Goal: Find specific page/section

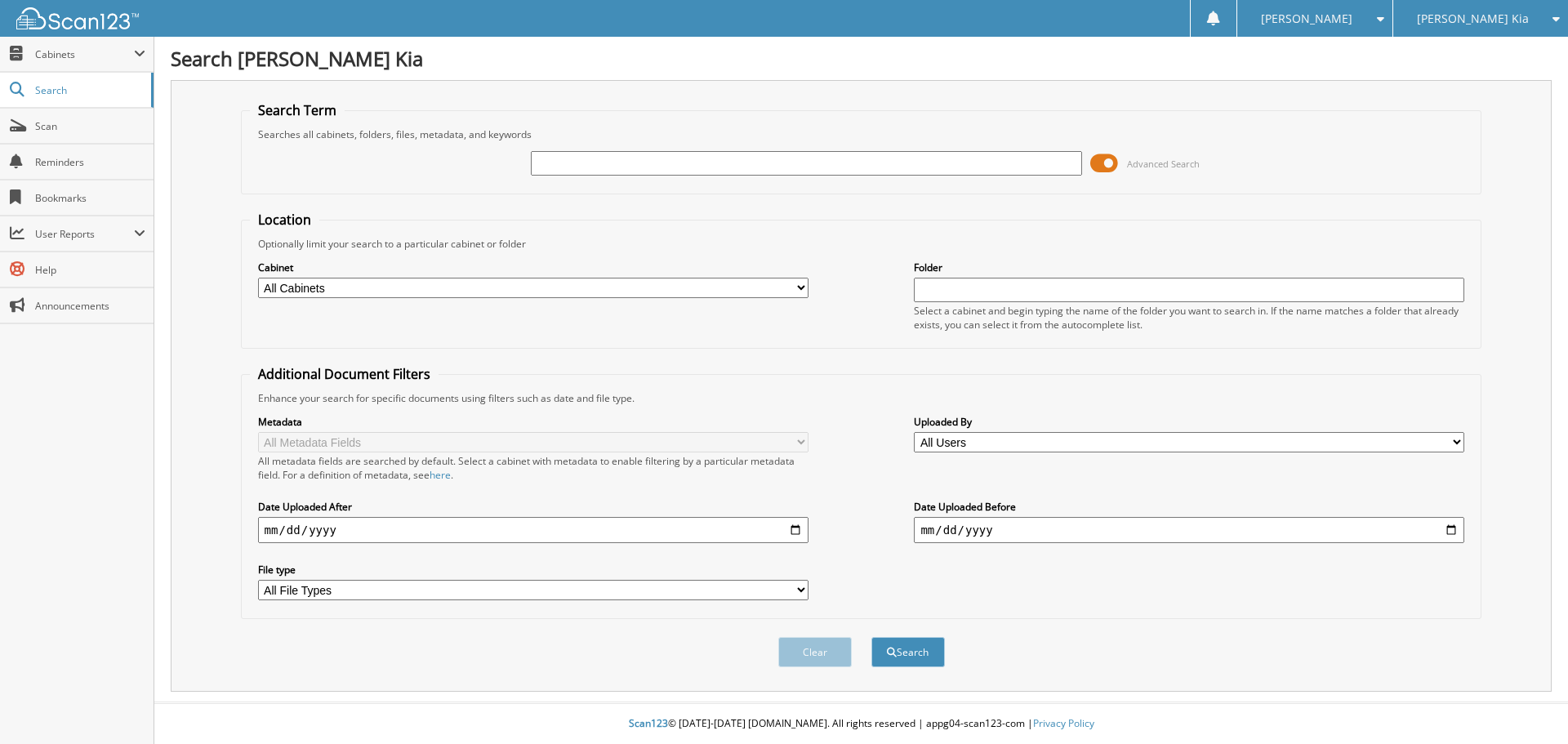
click at [619, 157] on input "text" at bounding box center [806, 163] width 550 height 25
click at [618, 171] on input "text" at bounding box center [806, 163] width 550 height 25
type input "533010"
click at [872, 637] on button "Search" at bounding box center [908, 651] width 74 height 30
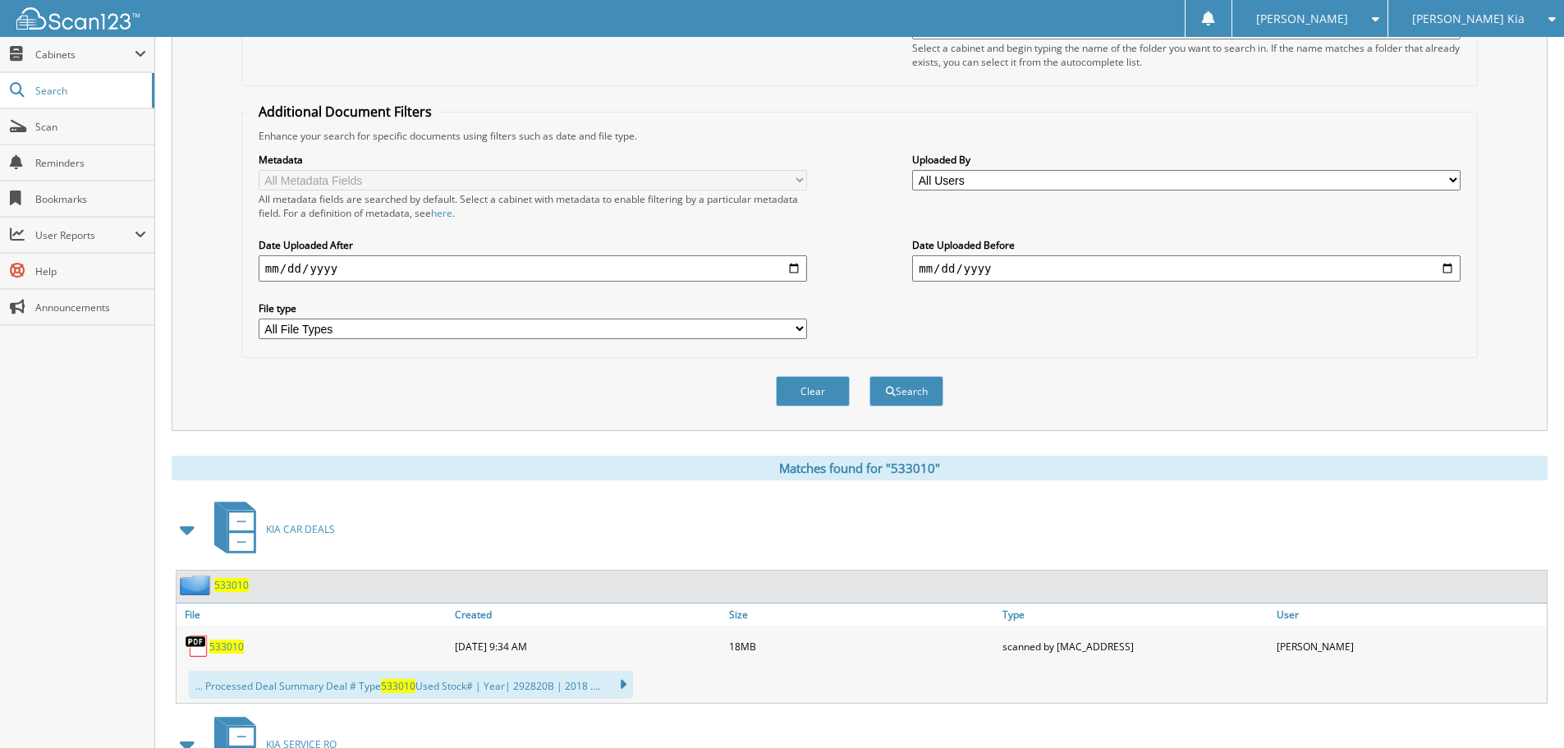
scroll to position [493, 0]
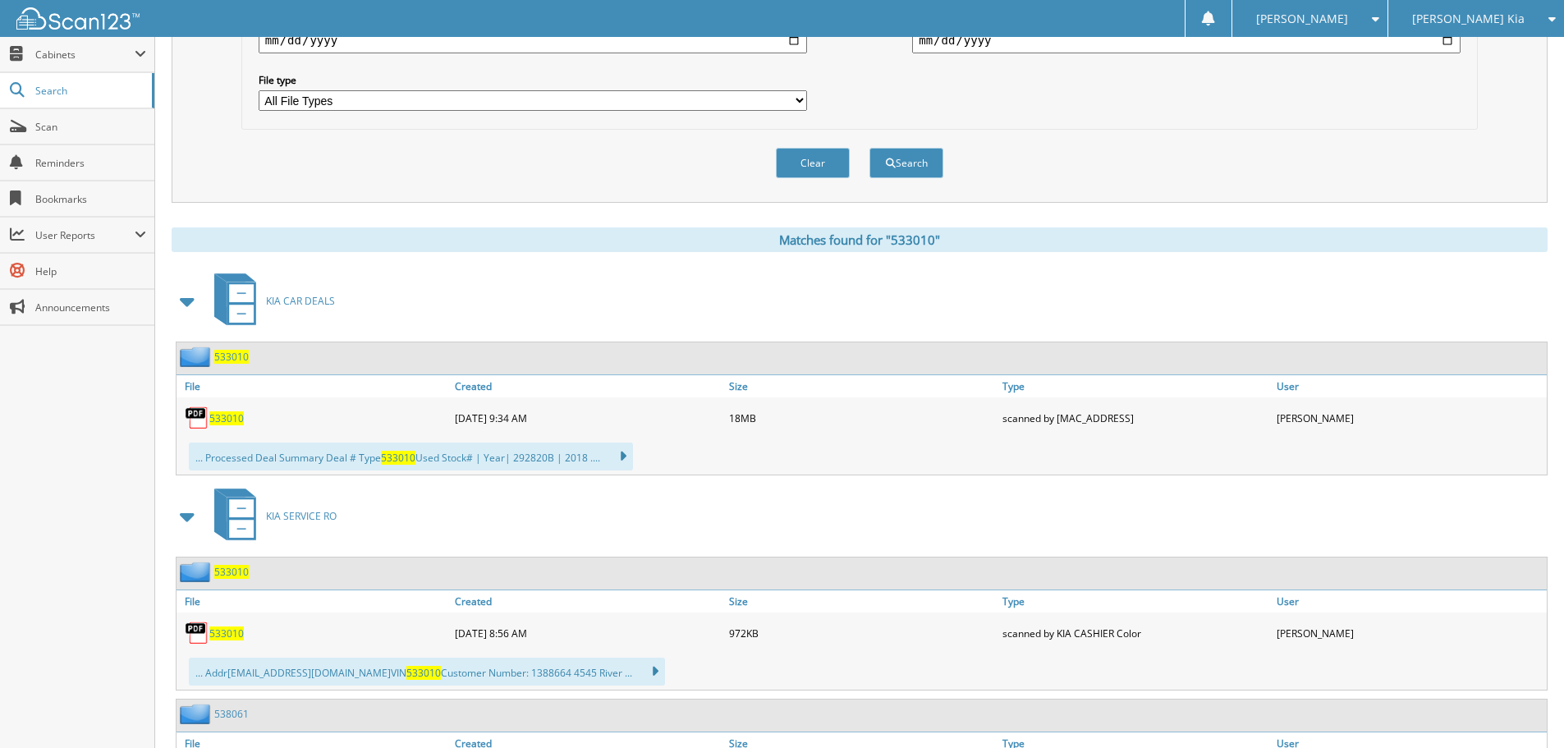
click at [217, 417] on span "533010" at bounding box center [226, 418] width 34 height 14
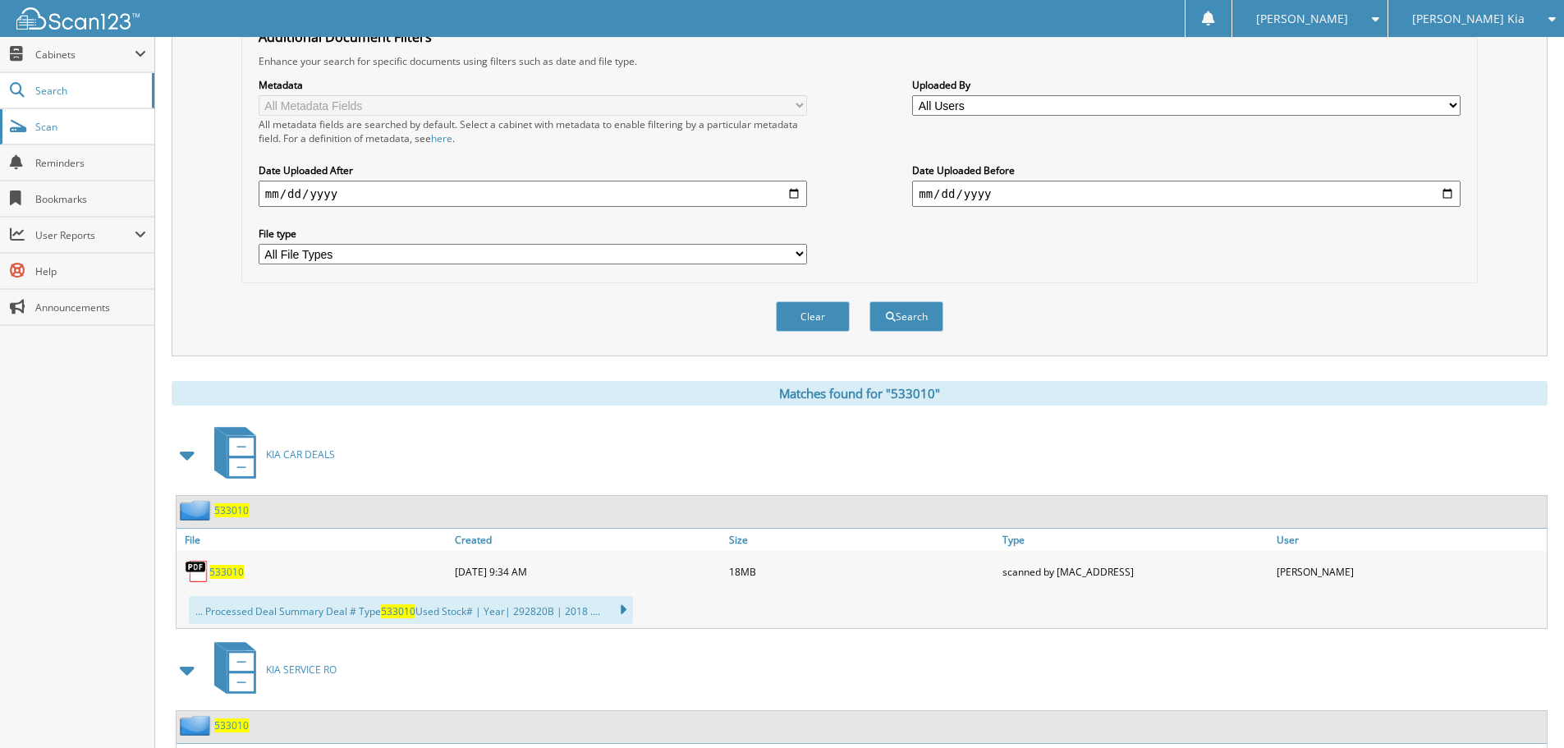
scroll to position [164, 0]
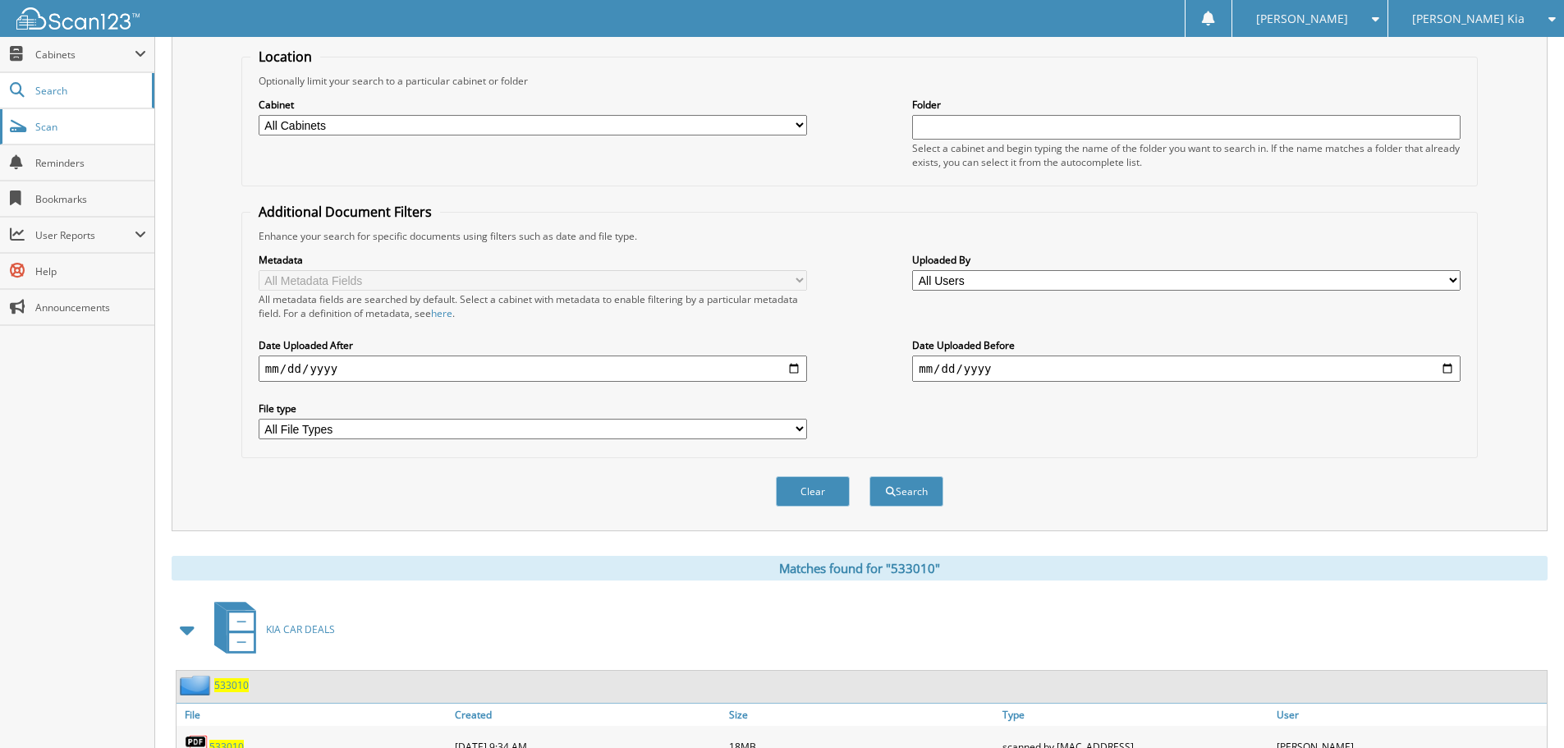
click at [39, 124] on span "Scan" at bounding box center [90, 127] width 111 height 14
